Goal: Use online tool/utility: Use online tool/utility

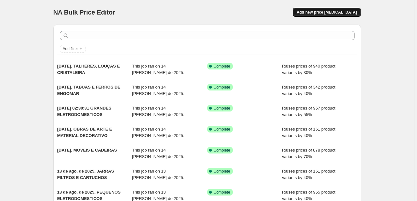
click at [326, 15] on button "Add new price [MEDICAL_DATA]" at bounding box center [326, 12] width 68 height 9
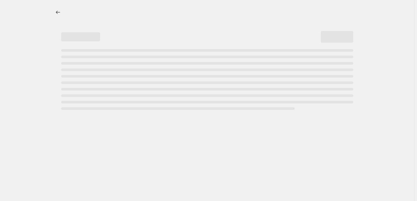
select select "percentage"
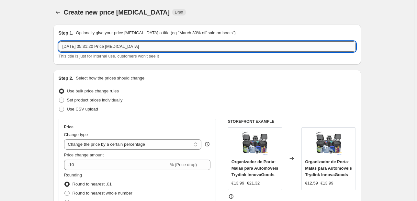
drag, startPoint x: 153, startPoint y: 48, endPoint x: 90, endPoint y: 50, distance: 63.4
click at [89, 51] on input "14/08/2025, 05:31:20 Price change job" at bounding box center [207, 46] width 297 height 10
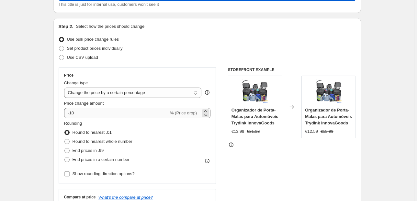
type input "14/08/2025, TEXTEIS PARA O LAR"
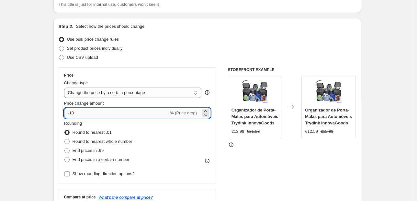
click at [164, 111] on input "-10" at bounding box center [116, 113] width 104 height 10
drag, startPoint x: 75, startPoint y: 113, endPoint x: 65, endPoint y: 113, distance: 10.0
click at [65, 113] on input "30" at bounding box center [112, 113] width 97 height 10
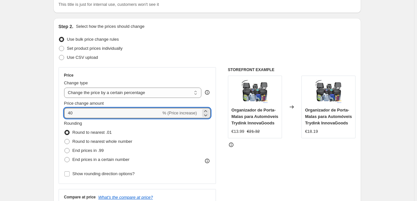
type input "40"
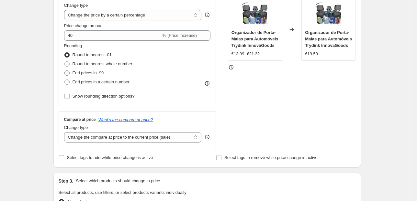
click at [89, 69] on label "End prices in .99" at bounding box center [84, 73] width 40 height 9
click at [65, 71] on input "End prices in .99" at bounding box center [64, 71] width 0 height 0
radio input "true"
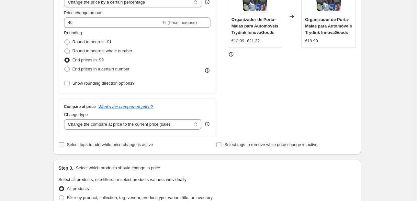
scroll to position [207, 0]
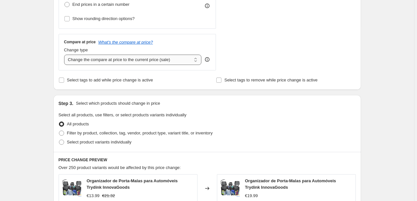
click at [164, 60] on select "Change the compare at price to the current price (sale) Change the compare at p…" at bounding box center [132, 60] width 137 height 10
click at [169, 57] on select "Change the compare at price to the current price (sale) Change the compare at p…" at bounding box center [132, 60] width 137 height 10
select select "pp"
click at [65, 55] on select "Change the compare at price to the current price (sale) Change the compare at p…" at bounding box center [132, 60] width 137 height 10
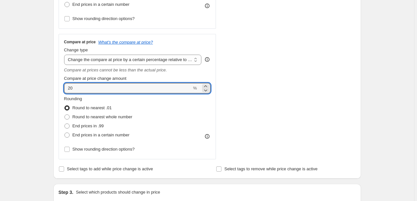
drag, startPoint x: 73, startPoint y: 91, endPoint x: 36, endPoint y: 92, distance: 37.2
click at [36, 92] on div "Create new price change job. This page is ready Create new price change job Dra…" at bounding box center [207, 166] width 414 height 746
type input "75"
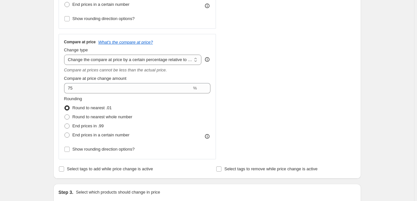
click at [36, 90] on div "Create new price change job. This page is ready Create new price change job Dra…" at bounding box center [207, 166] width 414 height 746
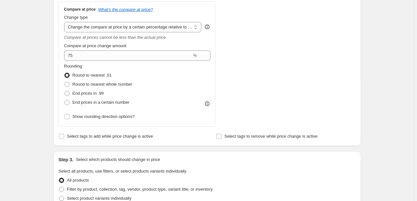
scroll to position [259, 0]
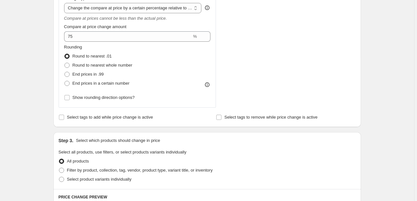
click at [139, 153] on span "Select all products, use filters, or select products variants individually" at bounding box center [123, 152] width 128 height 5
click at [131, 169] on span "Filter by product, collection, tag, vendor, product type, variant title, or inv…" at bounding box center [140, 170] width 146 height 5
click at [59, 168] on input "Filter by product, collection, tag, vendor, product type, variant title, or inv…" at bounding box center [59, 168] width 0 height 0
radio input "true"
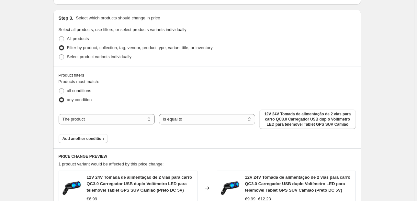
scroll to position [414, 0]
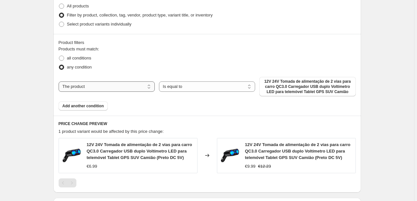
click at [144, 87] on select "The product The product's collection The product's tag The product's vendor The…" at bounding box center [107, 87] width 96 height 10
select select "collection"
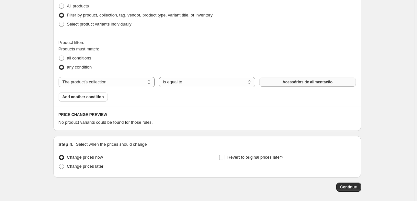
click at [276, 83] on button "Acessórios de alimentação" at bounding box center [307, 82] width 96 height 9
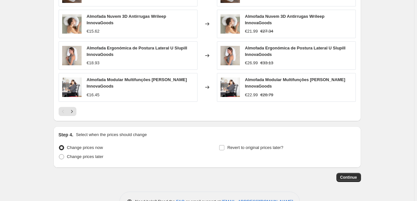
scroll to position [614, 0]
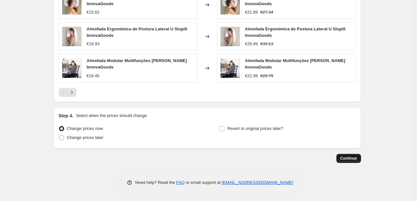
click at [354, 157] on span "Continue" at bounding box center [348, 158] width 17 height 5
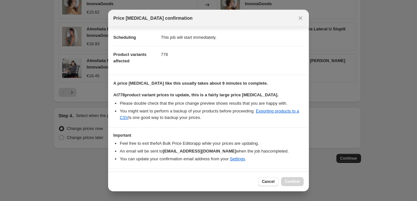
scroll to position [66, 0]
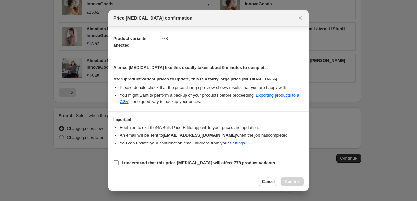
click at [134, 163] on b "I understand that this price change job will affect 778 product variants" at bounding box center [198, 162] width 153 height 5
click at [119, 163] on input "I understand that this price change job will affect 778 product variants" at bounding box center [116, 162] width 5 height 5
checkbox input "true"
click at [291, 182] on span "Confirm" at bounding box center [292, 181] width 15 height 5
